Goal: Task Accomplishment & Management: Use online tool/utility

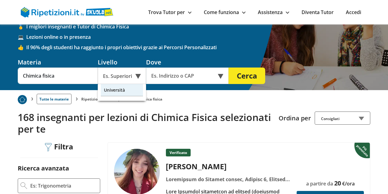
click at [131, 86] on div "Università" at bounding box center [122, 90] width 42 height 12
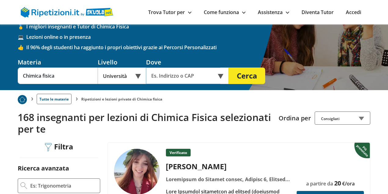
click at [165, 79] on input "text" at bounding box center [183, 76] width 74 height 17
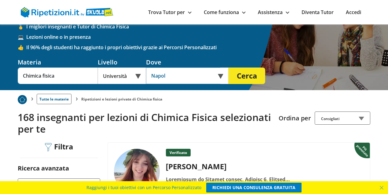
type input "[GEOGRAPHIC_DATA]"
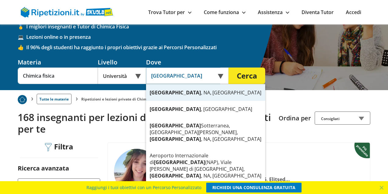
click at [181, 80] on input "[GEOGRAPHIC_DATA]" at bounding box center [183, 76] width 74 height 17
click at [181, 80] on input "text" at bounding box center [183, 76] width 74 height 17
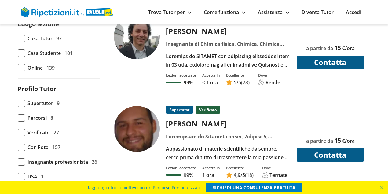
scroll to position [245, 0]
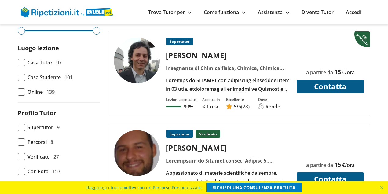
click at [232, 84] on div at bounding box center [228, 84] width 129 height 17
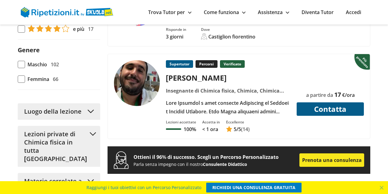
scroll to position [489, 0]
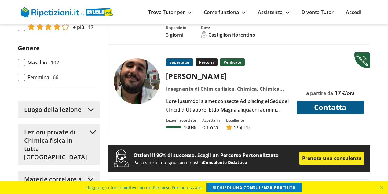
click at [186, 71] on div "Gabriele O." at bounding box center [228, 76] width 129 height 10
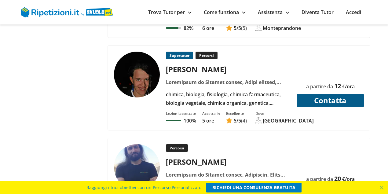
scroll to position [815, 0]
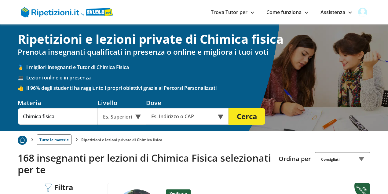
scroll to position [81, 0]
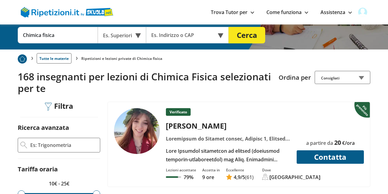
click at [129, 35] on div "Es. Superiori" at bounding box center [122, 35] width 48 height 17
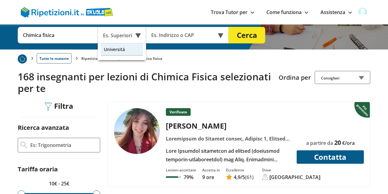
click at [132, 51] on div "Università" at bounding box center [122, 49] width 42 height 12
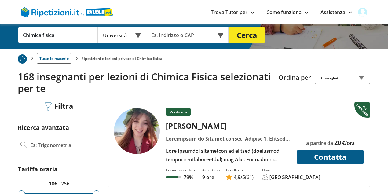
click at [165, 38] on input "text" at bounding box center [183, 35] width 74 height 17
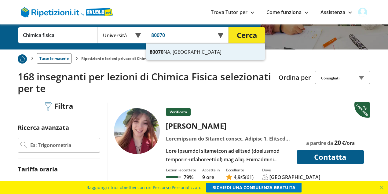
click at [171, 49] on div "80070 NA, Italia" at bounding box center [205, 52] width 119 height 17
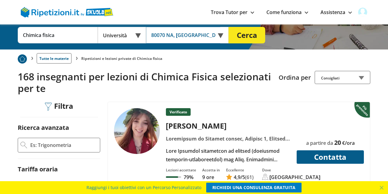
type input "80070 NA, Italia"
click at [246, 37] on button "Cerca" at bounding box center [247, 35] width 37 height 17
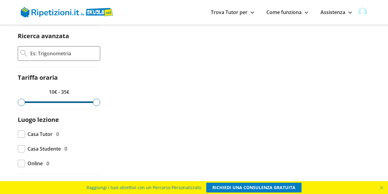
scroll to position [163, 0]
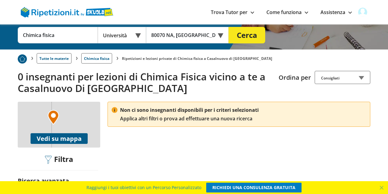
scroll to position [81, 0]
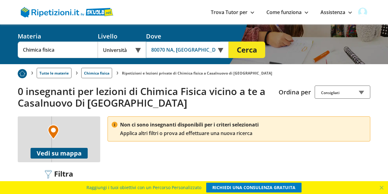
click at [184, 50] on input "80070 NA, [GEOGRAPHIC_DATA]" at bounding box center [183, 50] width 74 height 17
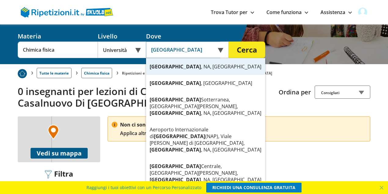
click at [164, 64] on strong "[GEOGRAPHIC_DATA]" at bounding box center [175, 66] width 51 height 7
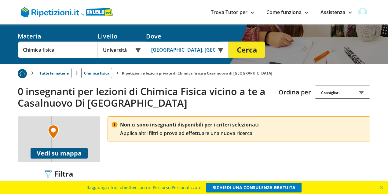
type input "[GEOGRAPHIC_DATA], [GEOGRAPHIC_DATA], [GEOGRAPHIC_DATA]"
click at [251, 48] on button "Cerca" at bounding box center [247, 50] width 37 height 17
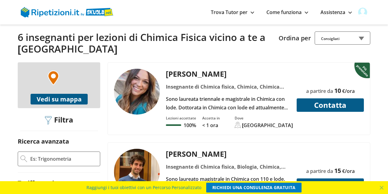
scroll to position [142, 0]
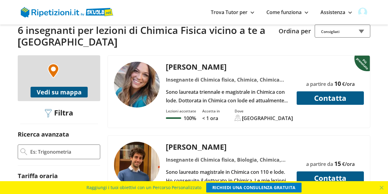
click at [240, 88] on div "Sono laureata triennale e magistrale in Chimica con lode. Dottorata in Chimica …" at bounding box center [228, 96] width 129 height 17
